Goal: Task Accomplishment & Management: Complete application form

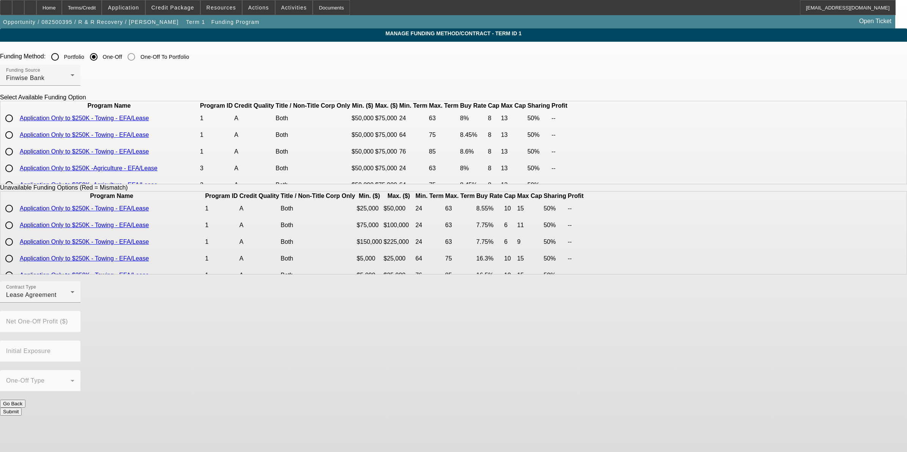
click at [17, 126] on input "radio" at bounding box center [9, 118] width 15 height 15
radio input "true"
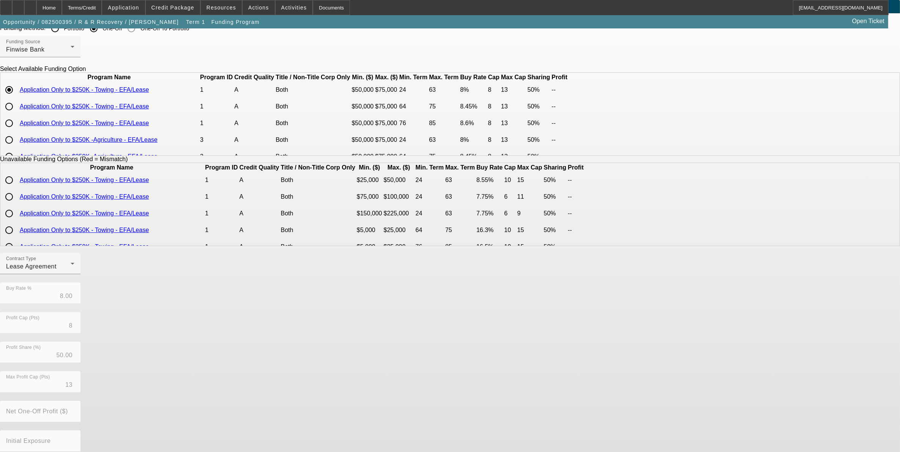
scroll to position [67, 0]
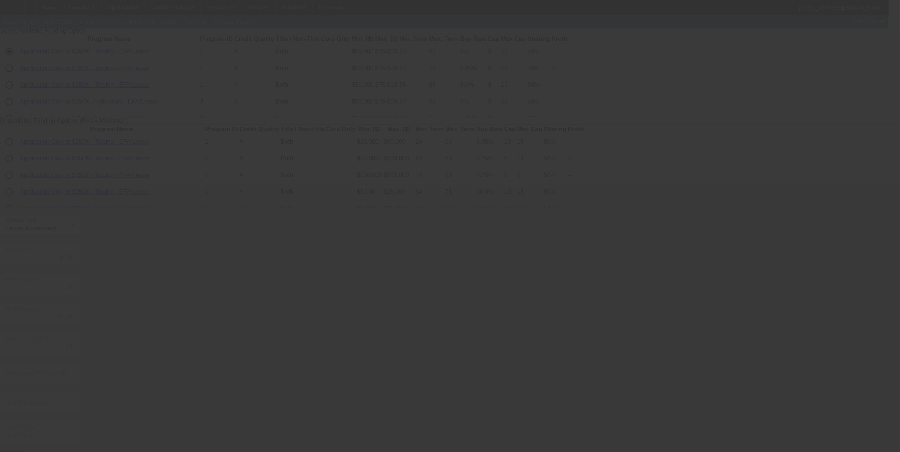
radio input "true"
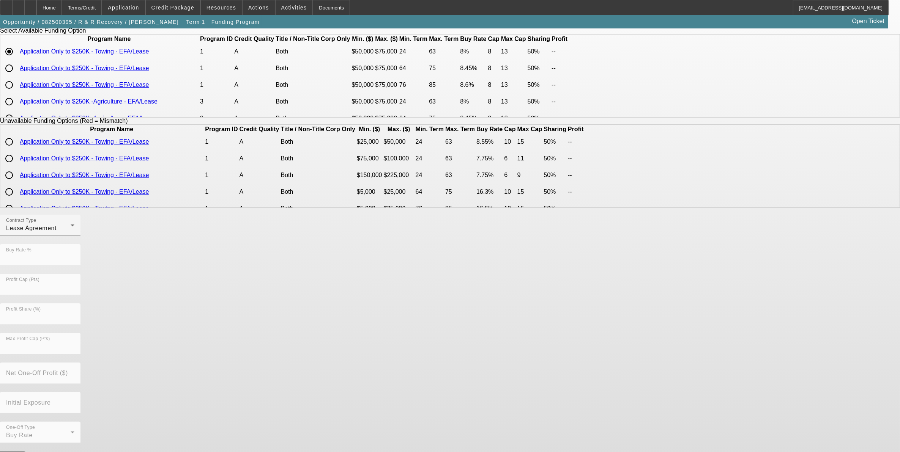
scroll to position [0, 0]
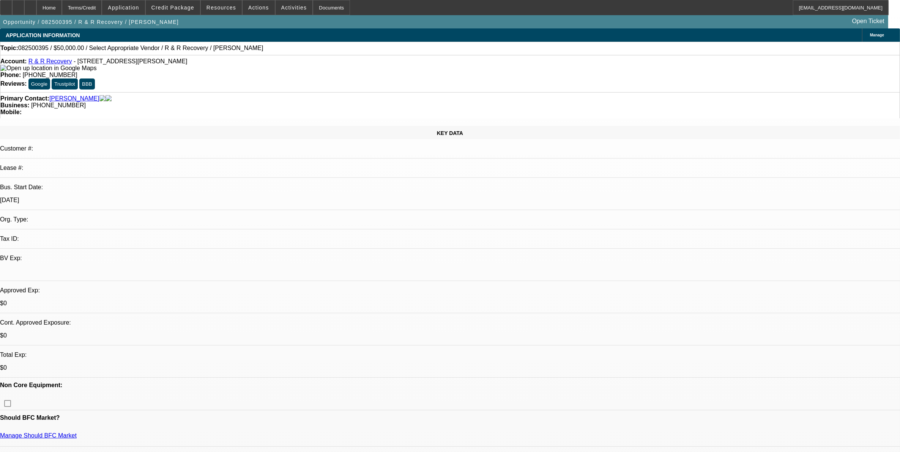
select select "0"
select select "2"
select select "0.1"
select select "4"
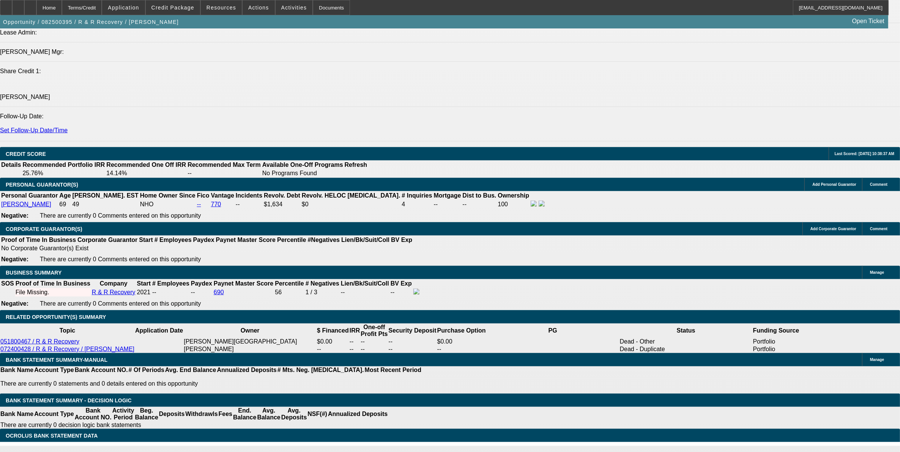
scroll to position [759, 0]
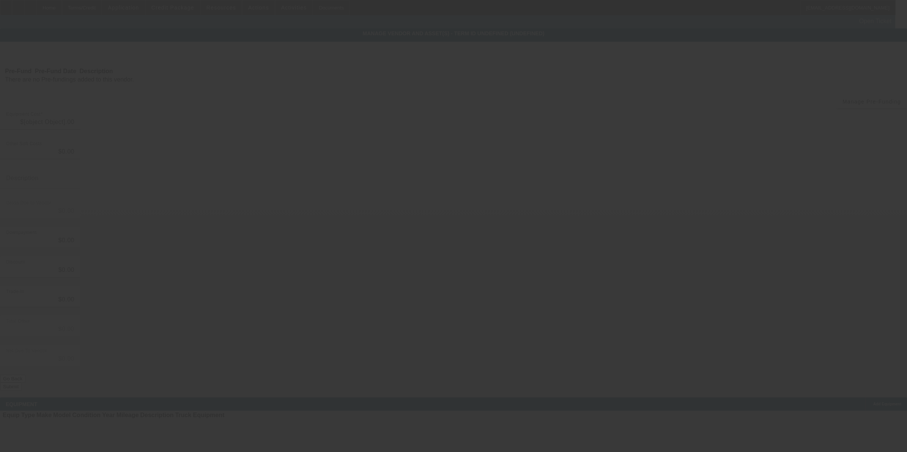
type input "$50,000.00"
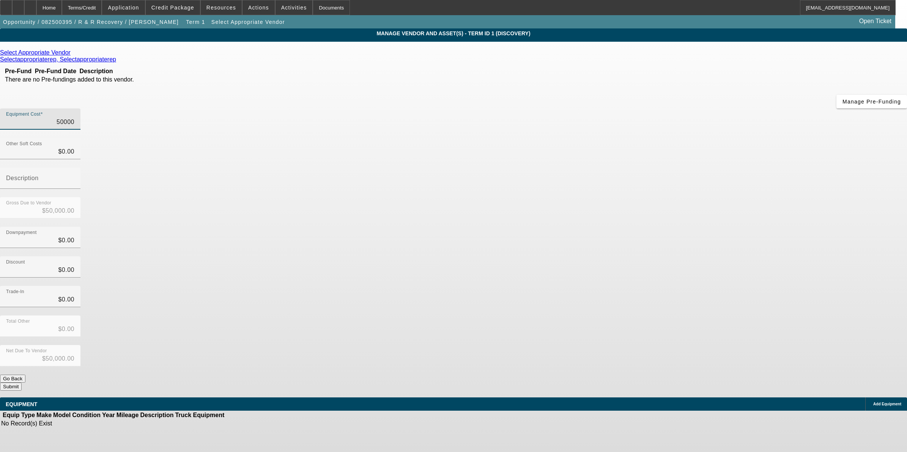
drag, startPoint x: 657, startPoint y: 61, endPoint x: 667, endPoint y: 61, distance: 9.9
click at [667, 109] on div "Equipment Cost 50000" at bounding box center [453, 124] width 907 height 30
type input "1"
type input "$1.00"
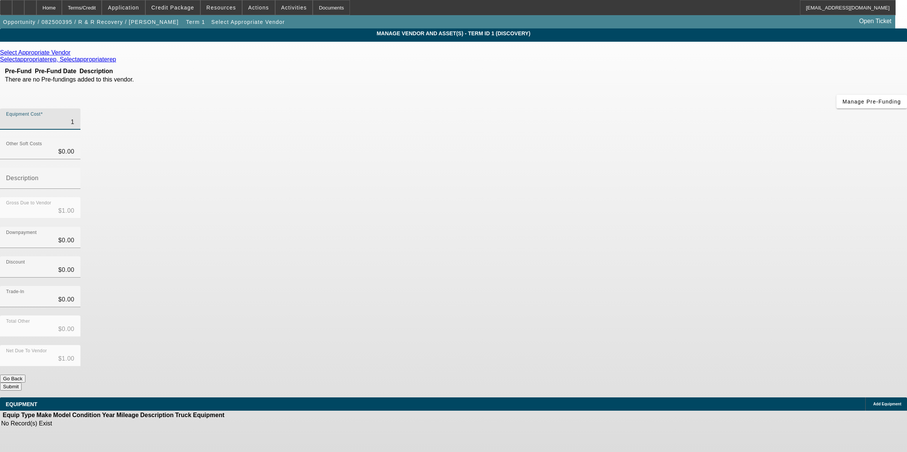
type input "12"
type input "$12.00"
type input "120"
type input "$120.00"
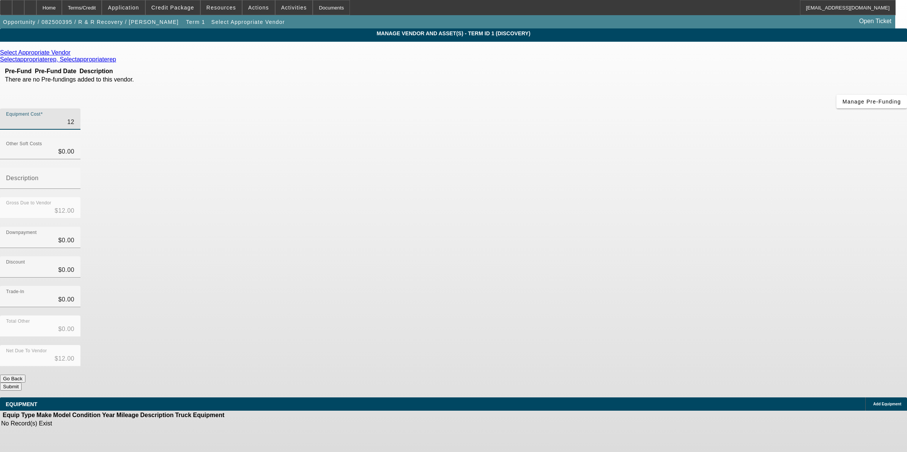
type input "$120.00"
type input "1200"
type input "$1,200.00"
type input "12000"
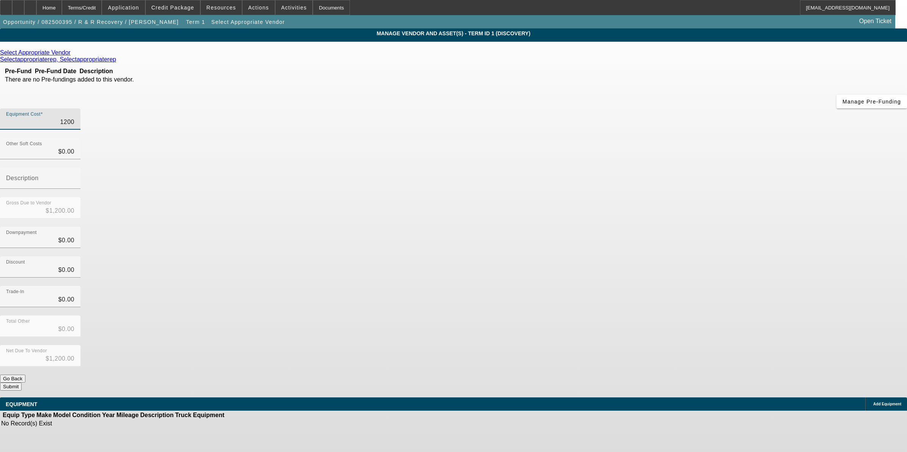
type input "$12,000.00"
drag, startPoint x: 522, startPoint y: 64, endPoint x: 871, endPoint y: 85, distance: 350.4
click at [871, 85] on app-vendor-asset-manage "MANAGE VENDOR AND ASSET(S) - Term ID 1 (Discovery) Remove Vendor Select Appropr…" at bounding box center [453, 231] width 907 height 407
type input "1"
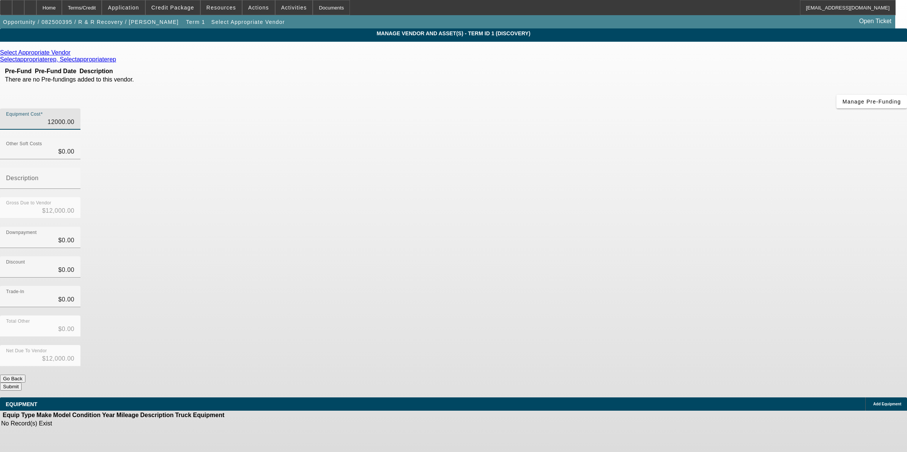
type input "$1.00"
type input "12"
type input "$12.00"
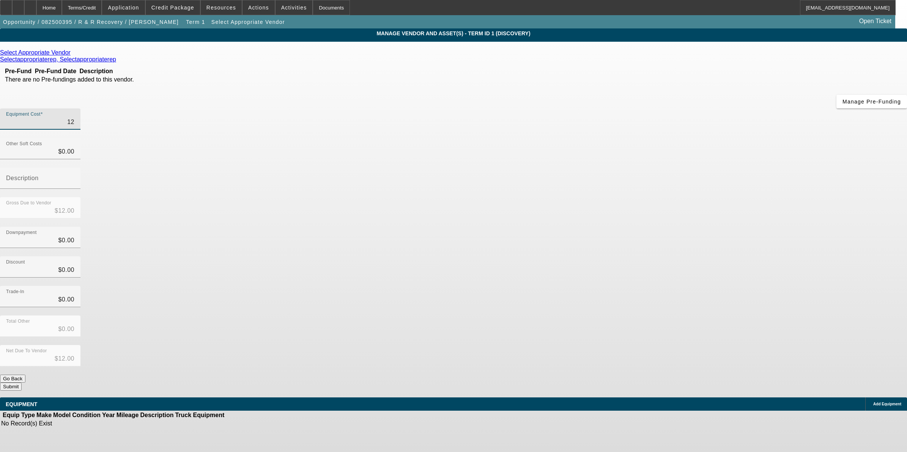
type input "120"
type input "$120.00"
type input "1200"
type input "$1,200.00"
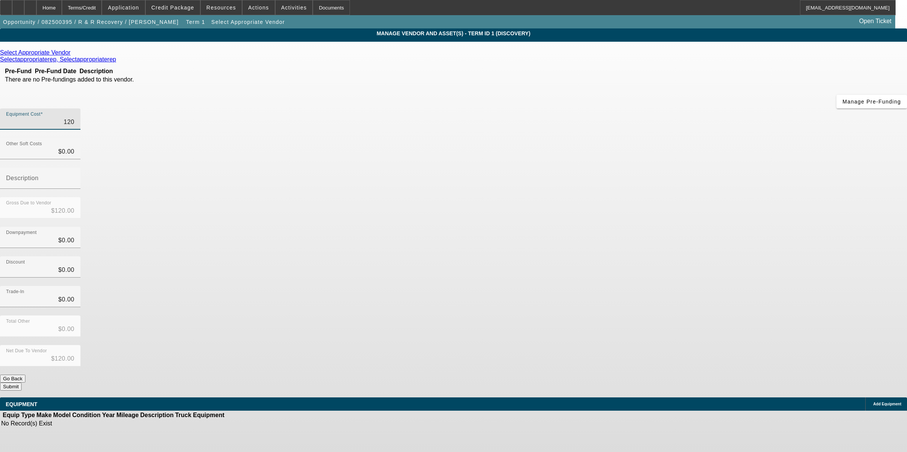
type input "$1,200.00"
type input "12000"
type input "$12,000.00"
type input "120000"
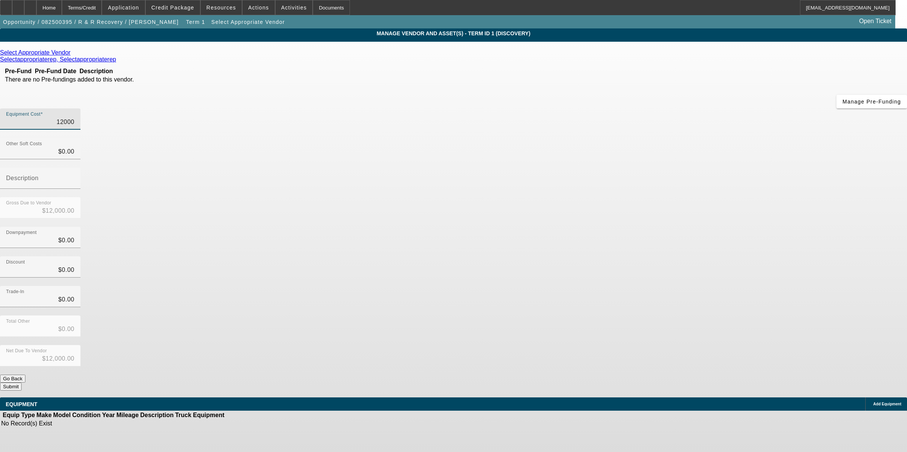
type input "$120,000.00"
click at [639, 227] on div "Downpayment $0.00" at bounding box center [453, 242] width 907 height 30
click at [72, 53] on icon at bounding box center [72, 52] width 0 height 6
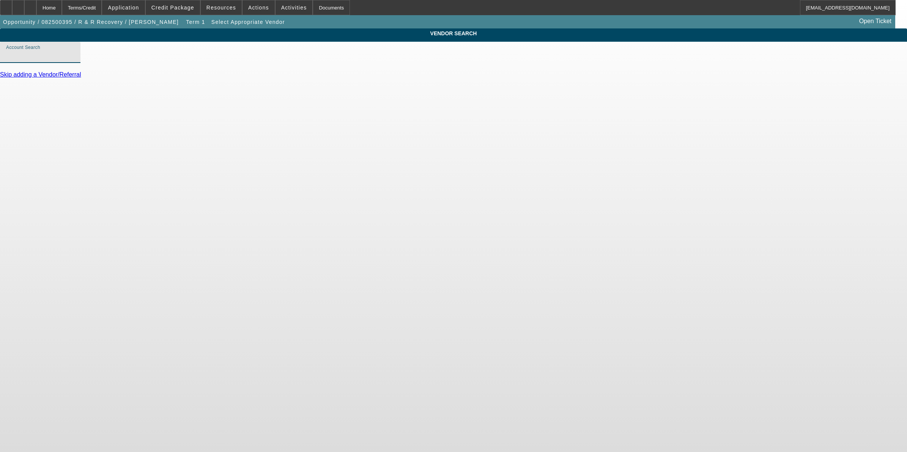
click at [74, 60] on input "Account Search" at bounding box center [40, 55] width 68 height 9
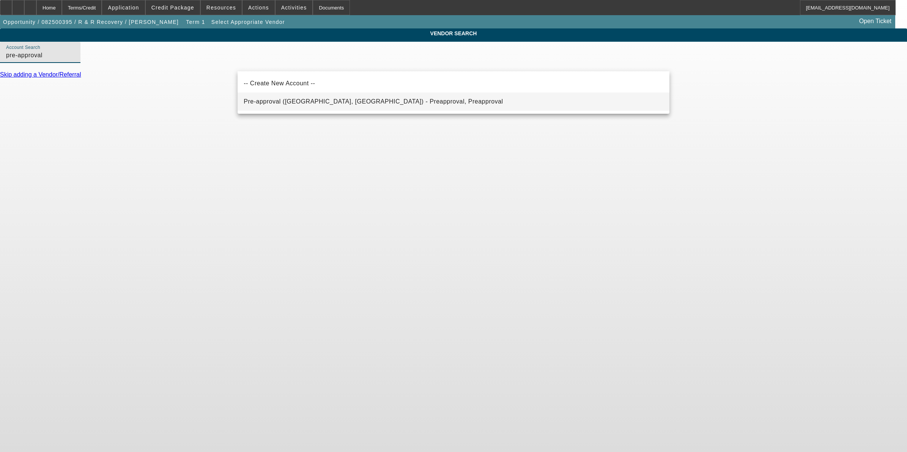
click at [352, 100] on span "Pre-approval (Northbrook, IL) - Preapproval, Preapproval" at bounding box center [373, 101] width 259 height 6
type input "Pre-approval (Northbrook, IL) - Preapproval, Preapproval"
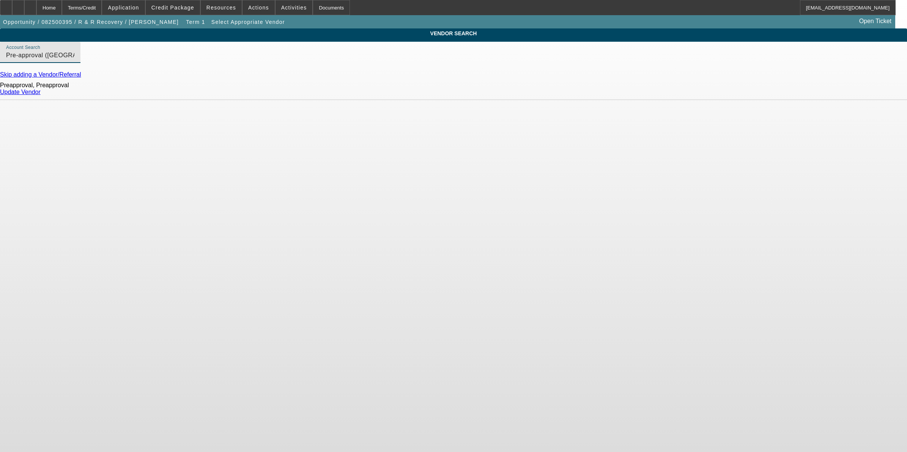
click at [41, 95] on link "Update Vendor" at bounding box center [20, 92] width 41 height 6
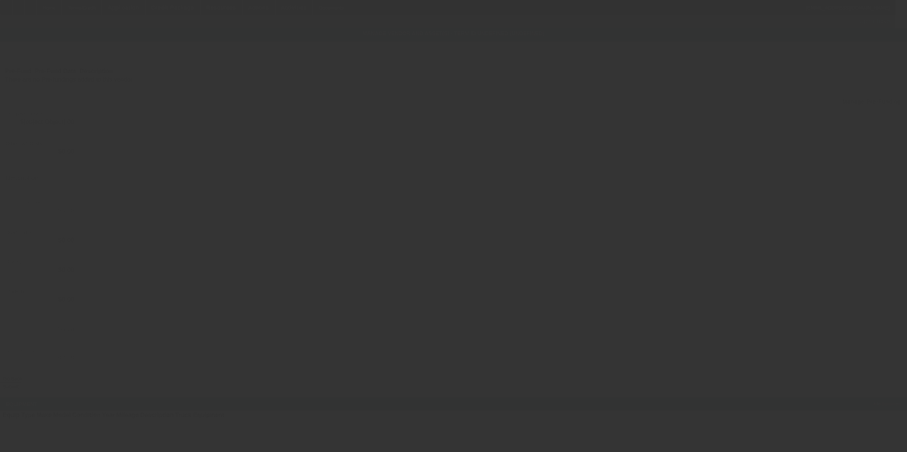
type input "$120,000.00"
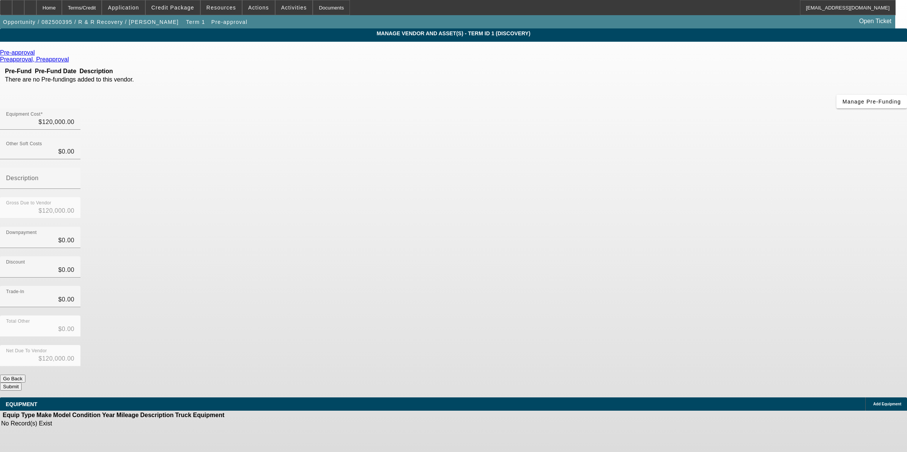
click at [873, 402] on span "Add Equipment" at bounding box center [887, 404] width 28 height 4
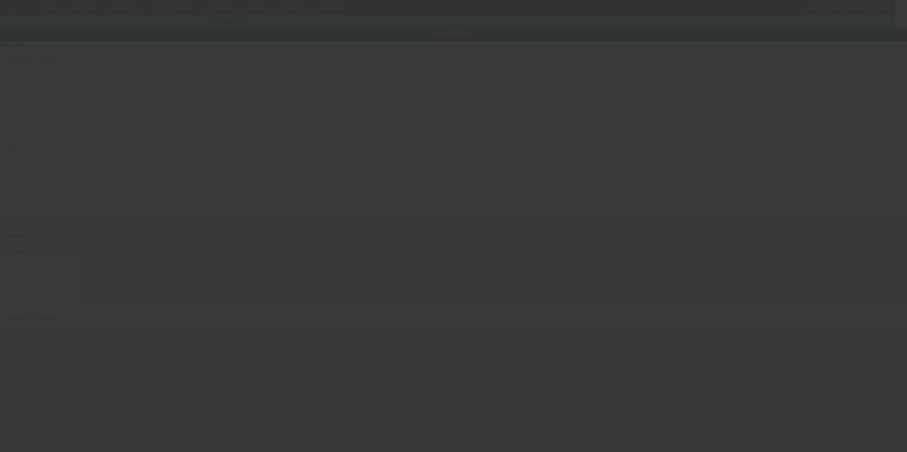
type input "308 S Sebastian"
type input "West Helena"
type input "72390"
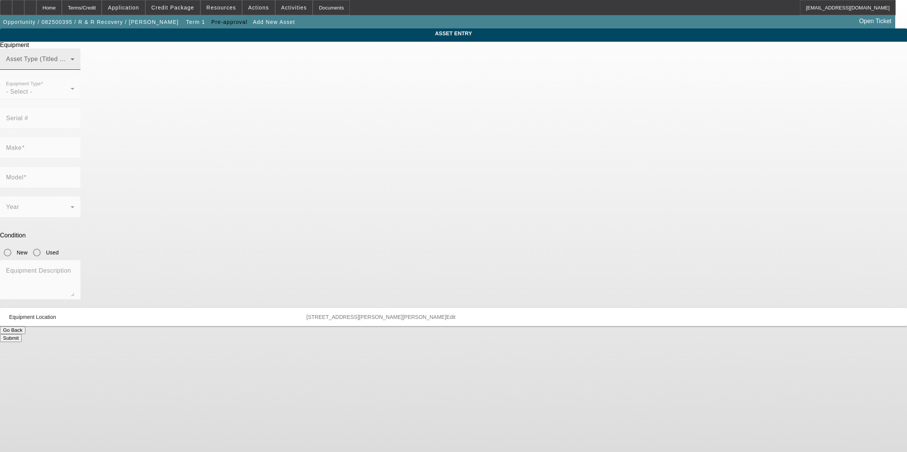
click at [71, 67] on span at bounding box center [38, 62] width 64 height 9
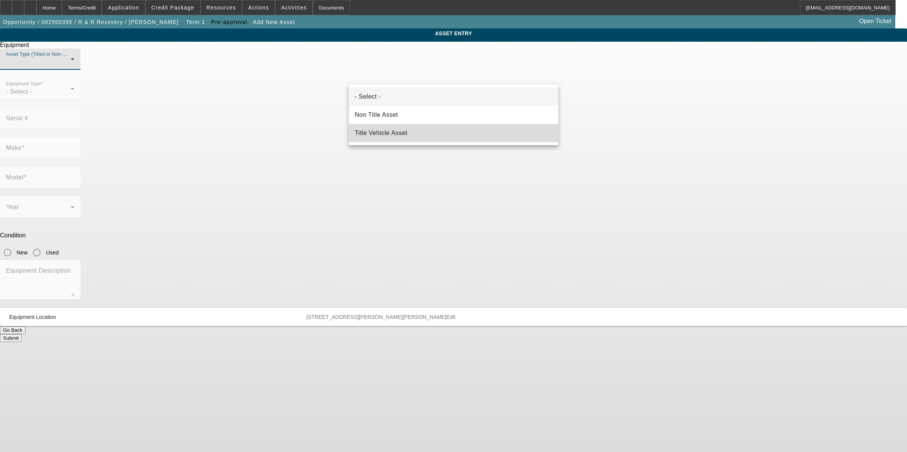
click at [410, 134] on mat-option "Title Vehicle Asset" at bounding box center [454, 133] width 210 height 18
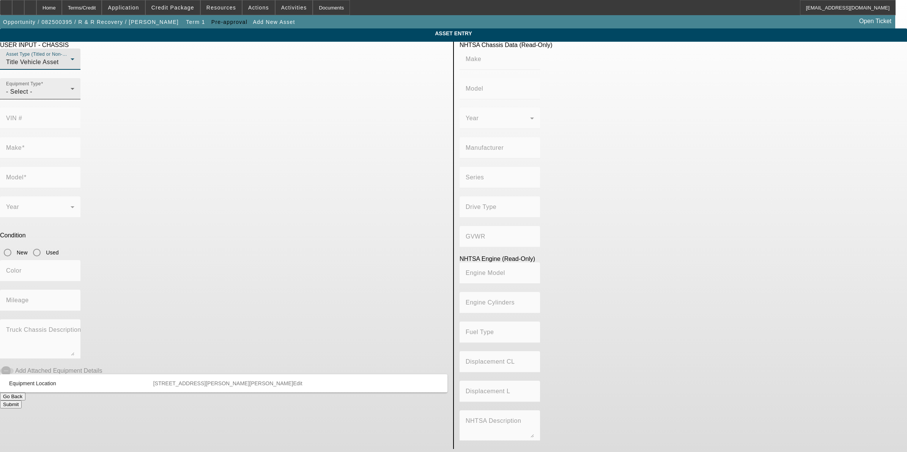
click at [71, 96] on div "- Select -" at bounding box center [38, 91] width 64 height 9
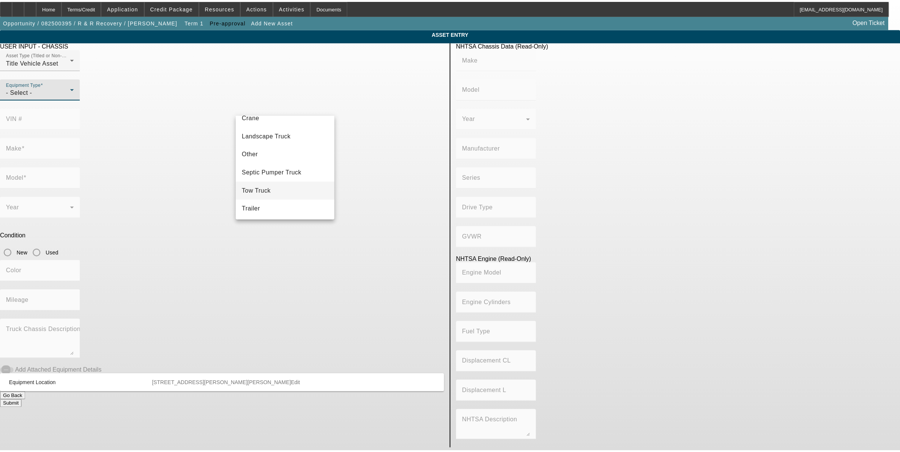
scroll to position [84, 0]
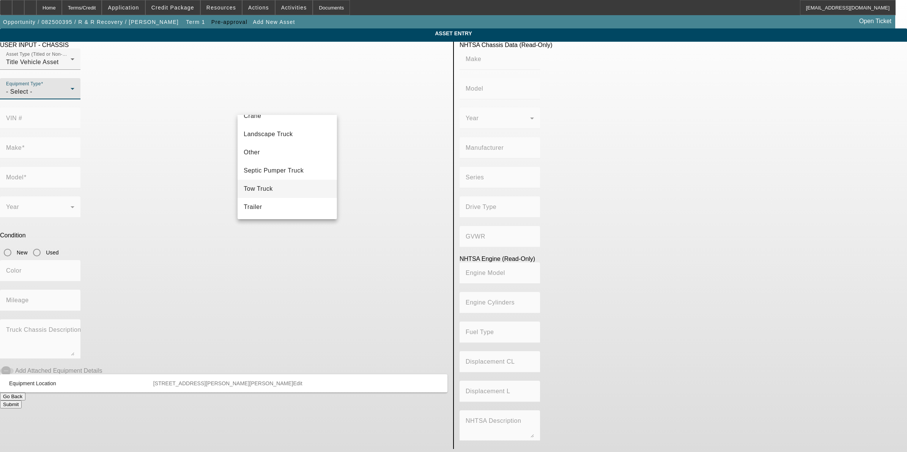
click at [291, 182] on mat-option "Tow Truck" at bounding box center [286, 189] width 99 height 18
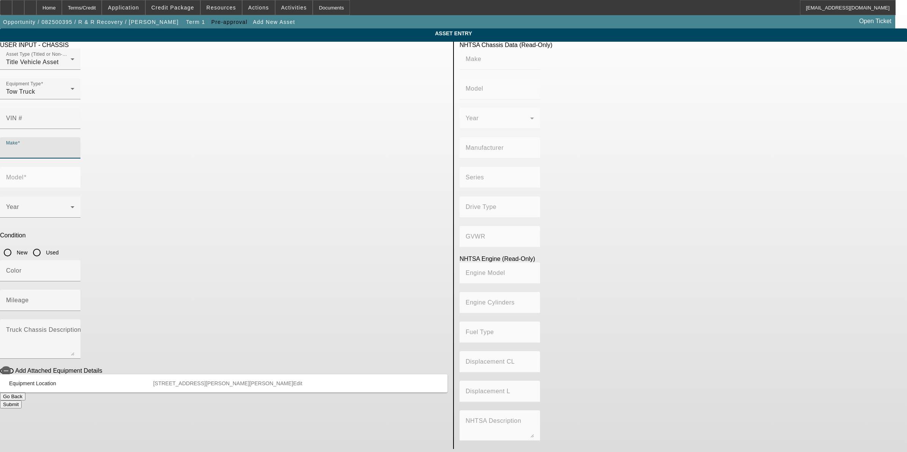
click at [74, 146] on input "Make" at bounding box center [40, 150] width 68 height 9
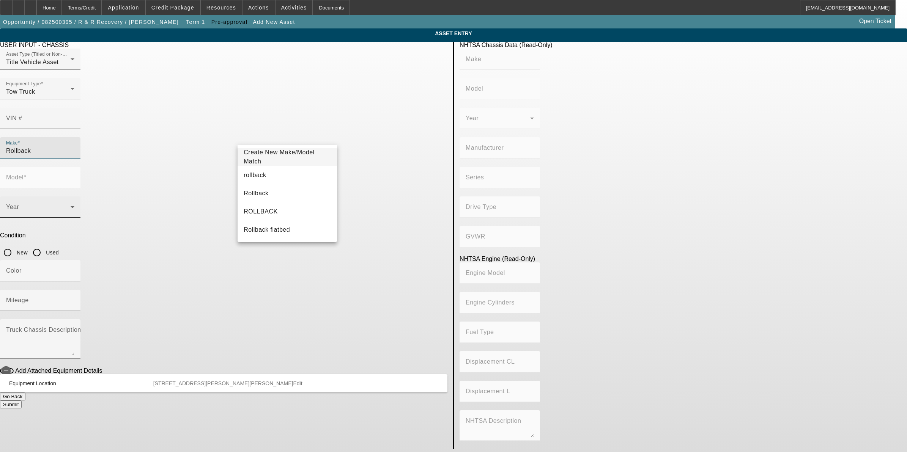
drag, startPoint x: 251, startPoint y: 178, endPoint x: 323, endPoint y: 167, distance: 72.4
click at [252, 178] on span "rollback" at bounding box center [255, 175] width 22 height 6
type input "rollback"
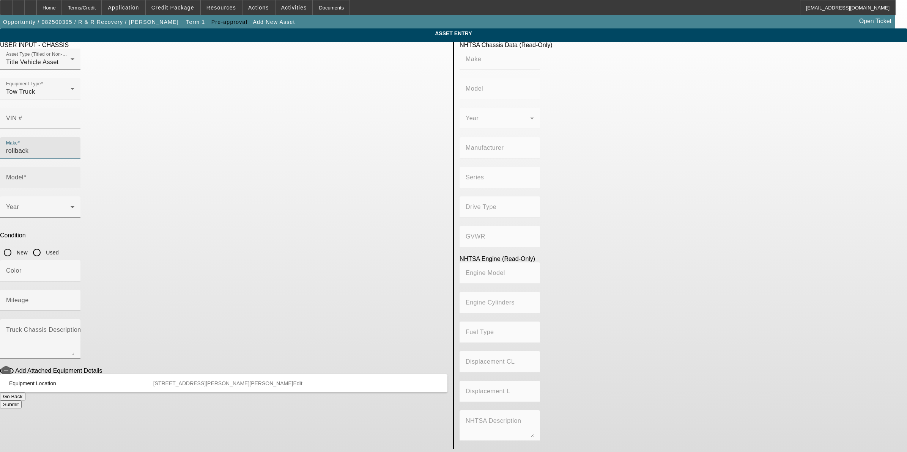
click at [74, 176] on input "Model" at bounding box center [40, 180] width 68 height 9
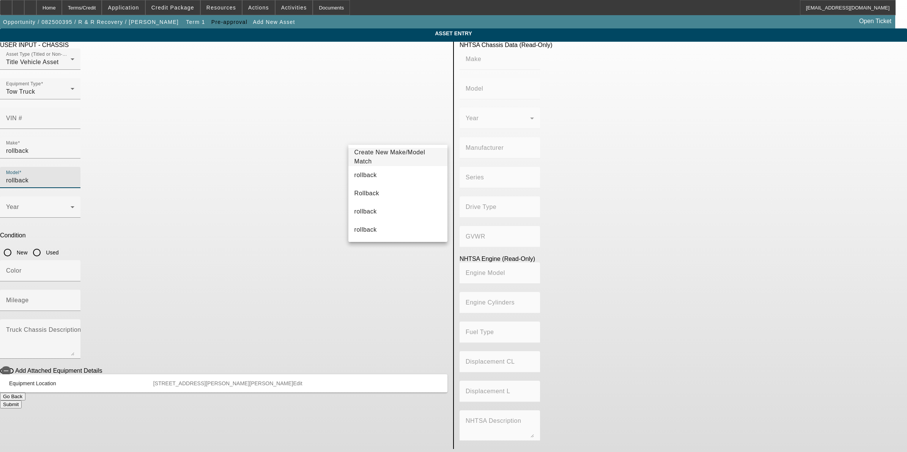
type input "rollback"
click at [374, 169] on mat-option "rollback" at bounding box center [397, 175] width 99 height 18
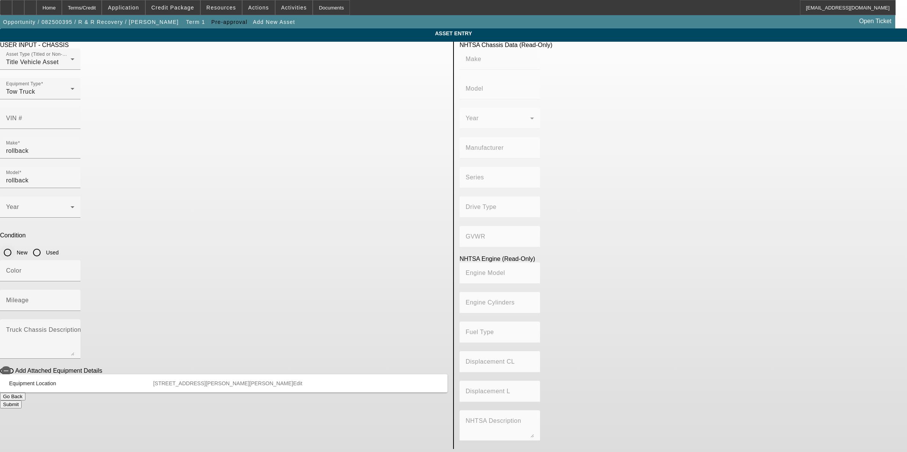
click at [15, 245] on input "New" at bounding box center [7, 252] width 15 height 15
radio input "true"
click at [22, 401] on button "Submit" at bounding box center [11, 405] width 22 height 8
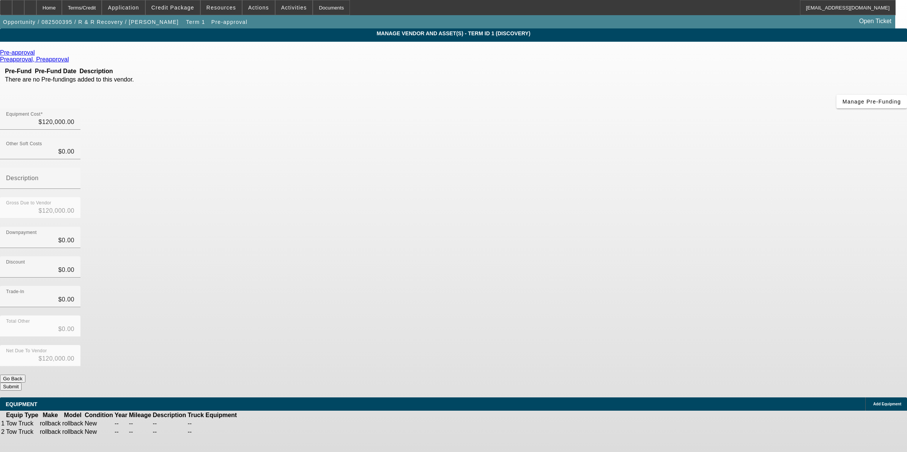
click at [277, 424] on icon at bounding box center [277, 424] width 0 height 0
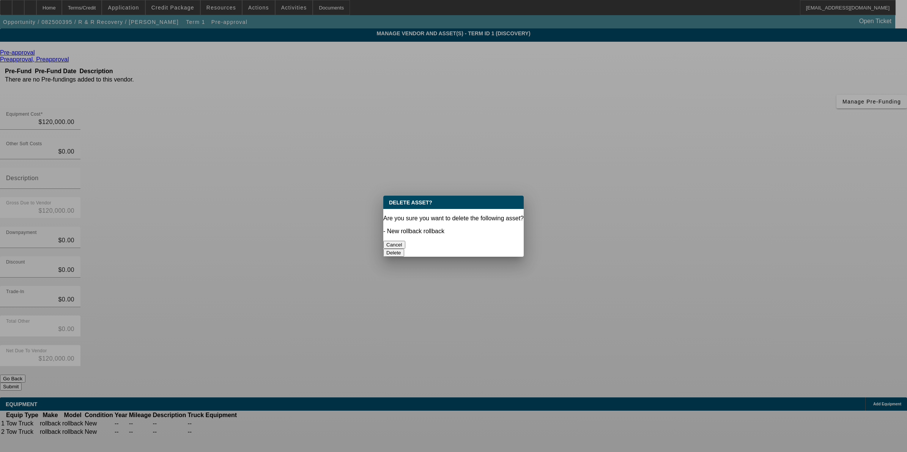
click at [404, 249] on button "Delete" at bounding box center [393, 253] width 21 height 8
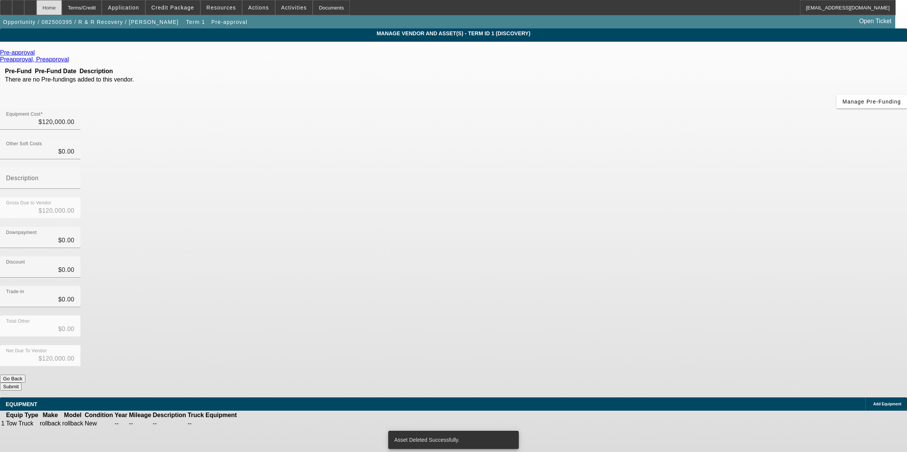
click at [62, 5] on div "Home" at bounding box center [48, 7] width 25 height 15
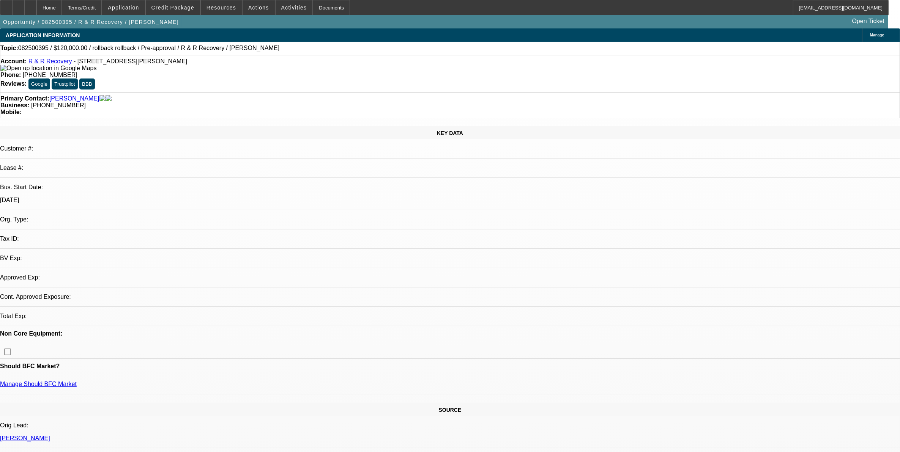
select select "0"
select select "2"
select select "0.1"
select select "4"
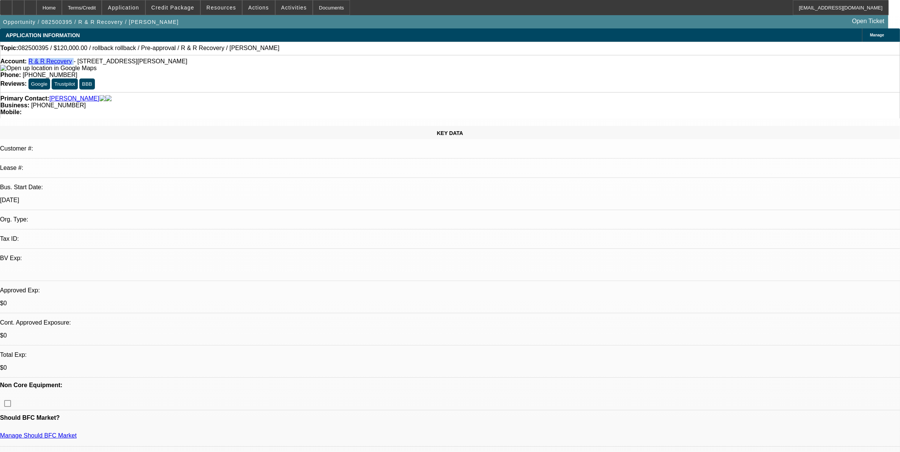
drag, startPoint x: 71, startPoint y: 65, endPoint x: 35, endPoint y: 64, distance: 36.0
click at [35, 64] on div "Account: R & R Recovery - 308 S Sebastian, West Helena, AR 72390" at bounding box center [449, 65] width 899 height 14
drag, startPoint x: 188, startPoint y: 8, endPoint x: 185, endPoint y: 12, distance: 4.3
click at [187, 8] on span "Credit Package" at bounding box center [172, 8] width 43 height 6
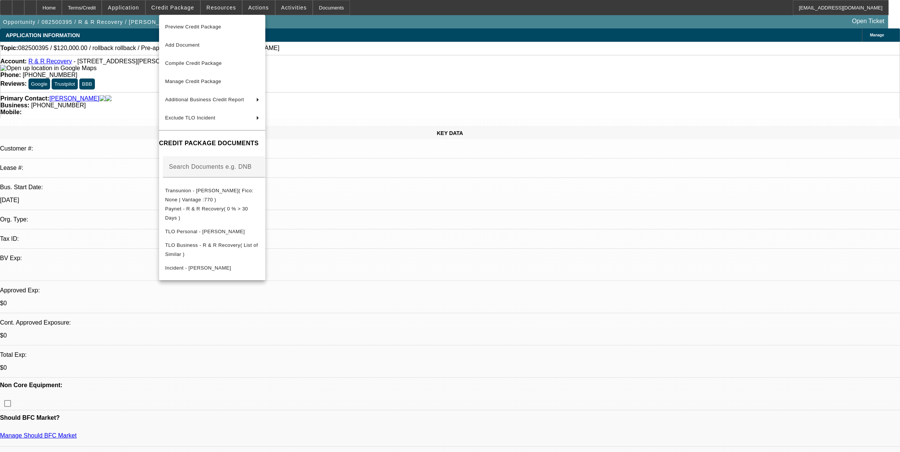
click at [458, 219] on div at bounding box center [450, 226] width 900 height 452
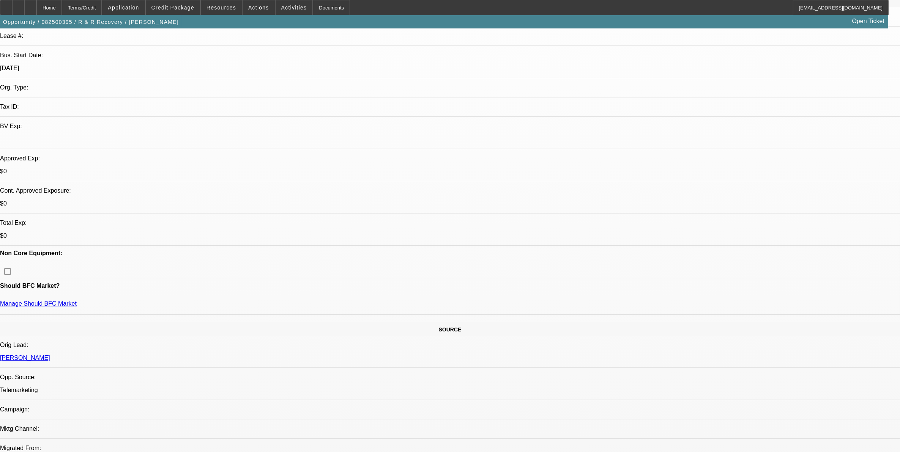
scroll to position [285, 0]
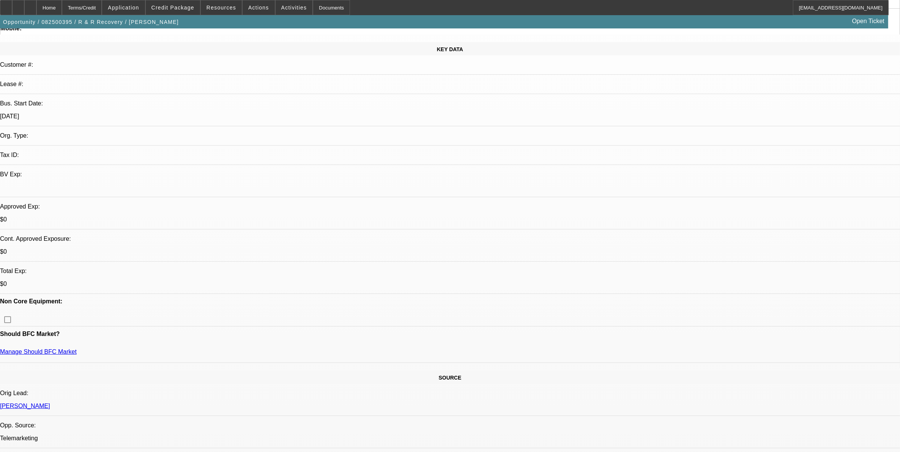
scroll to position [0, 0]
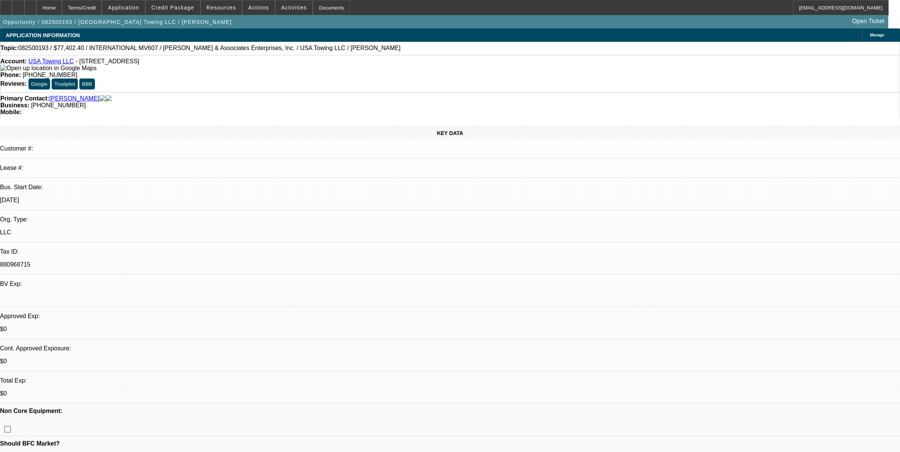
select select "0"
select select "2"
select select "0"
select select "6"
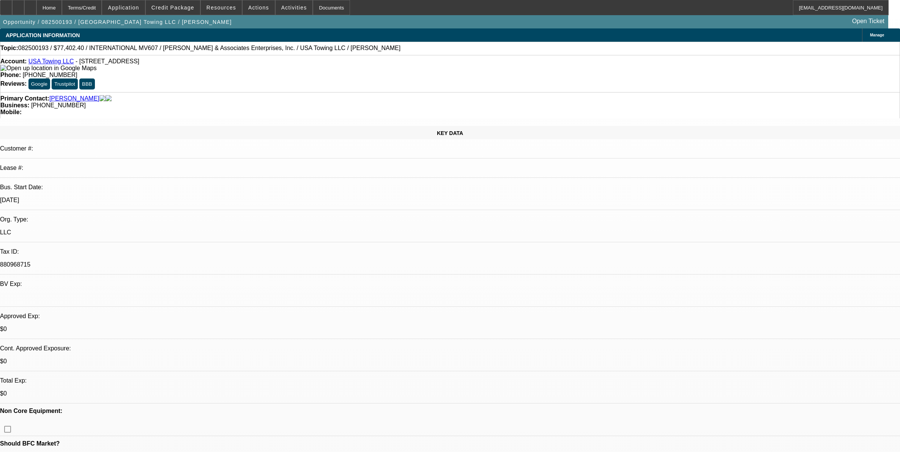
select select "0"
select select "2"
select select "0"
select select "6"
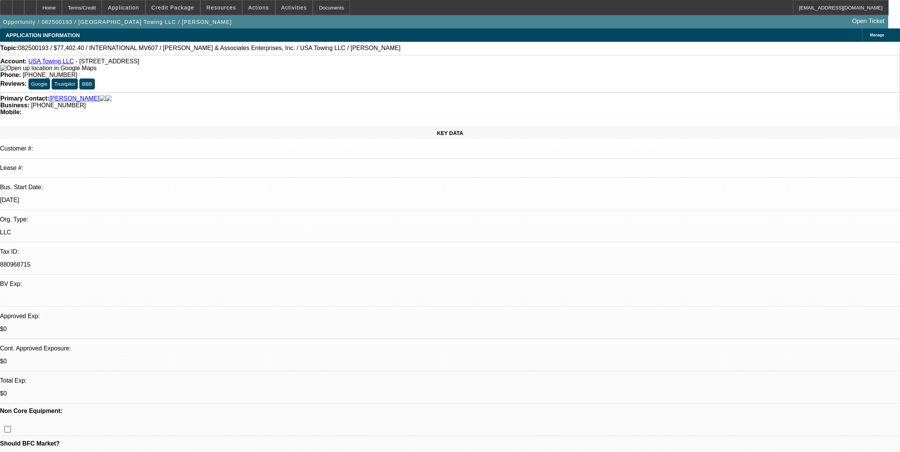
select select "0.1"
select select "0"
select select "2"
select select "0"
select select "6"
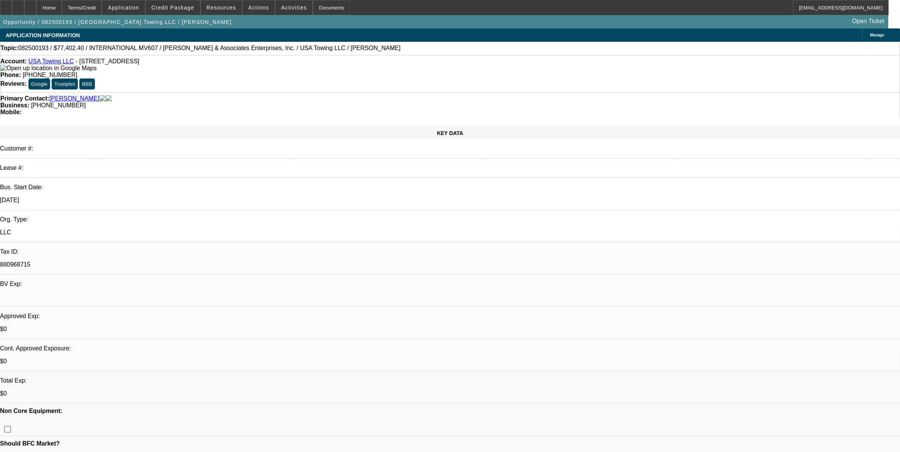
select select "0.1"
select select "0"
select select "2"
select select "0"
select select "6"
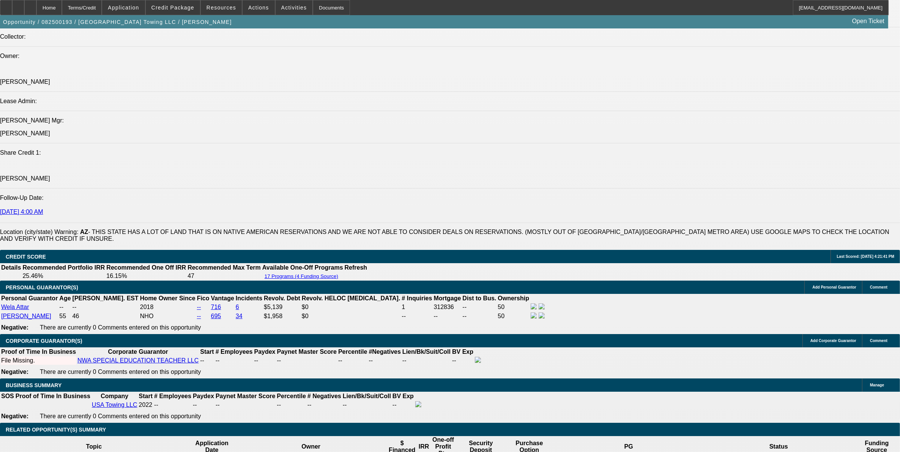
scroll to position [936, 0]
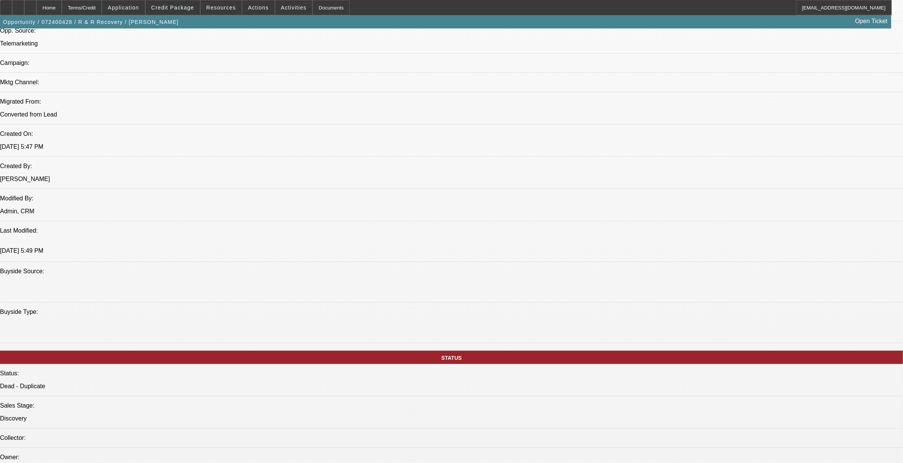
scroll to position [474, 0]
